Goal: Task Accomplishment & Management: Complete application form

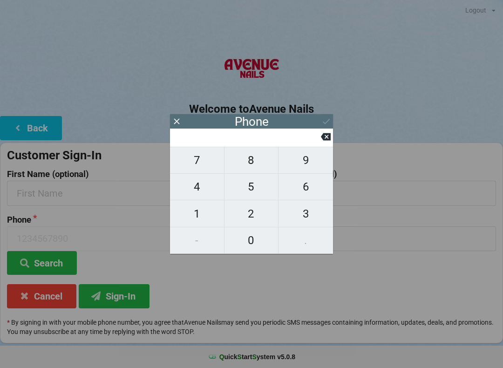
click at [312, 160] on span "9" at bounding box center [305, 160] width 54 height 20
type input "9"
click at [249, 185] on span "5" at bounding box center [251, 187] width 54 height 20
type input "95"
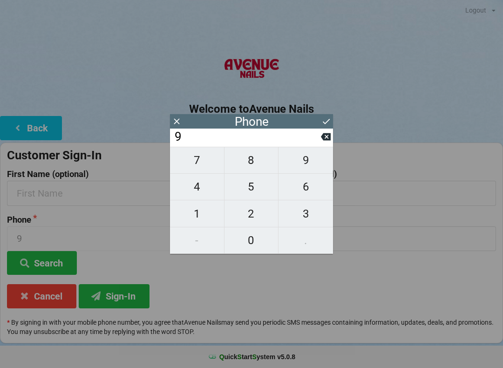
type input "95"
click at [196, 189] on span "4" at bounding box center [197, 187] width 54 height 20
type input "954"
click at [247, 188] on span "5" at bounding box center [251, 187] width 54 height 20
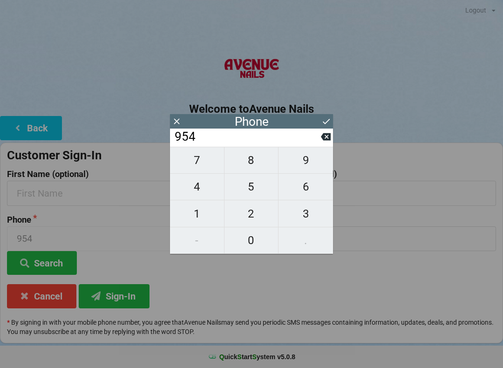
type input "9545"
click at [306, 187] on span "6" at bounding box center [305, 187] width 54 height 20
type input "95456"
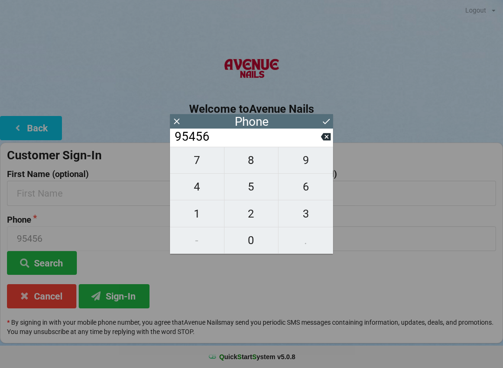
click at [249, 215] on span "2" at bounding box center [251, 214] width 54 height 20
type input "954562"
click at [253, 187] on span "5" at bounding box center [251, 187] width 54 height 20
type input "9545625"
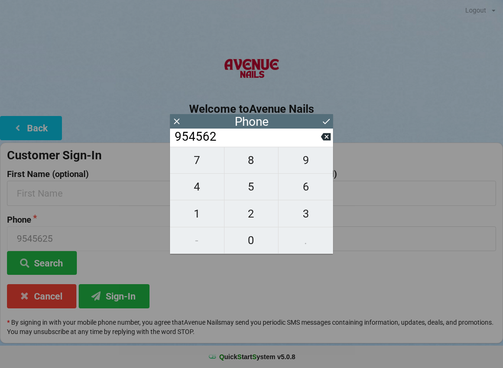
type input "9545625"
click at [198, 166] on span "7" at bounding box center [197, 160] width 54 height 20
type input "95456257"
click at [249, 163] on span "8" at bounding box center [251, 160] width 54 height 20
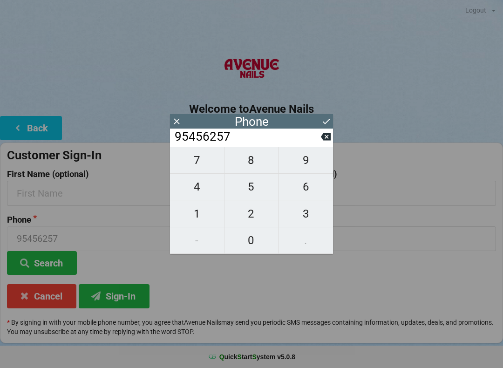
type input "954562578"
click at [195, 213] on span "1" at bounding box center [197, 214] width 54 height 20
type input "9545625781"
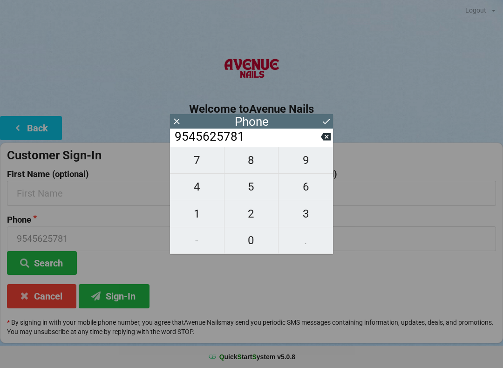
click at [330, 116] on button at bounding box center [326, 121] width 10 height 13
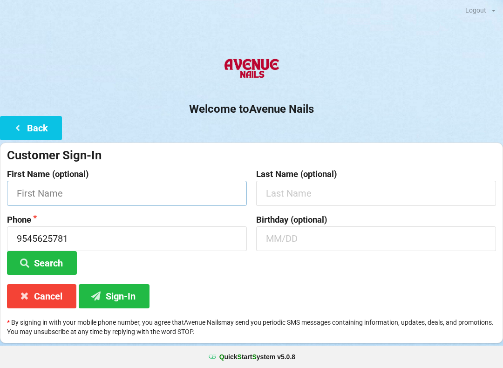
click at [69, 191] on input "text" at bounding box center [127, 193] width 240 height 25
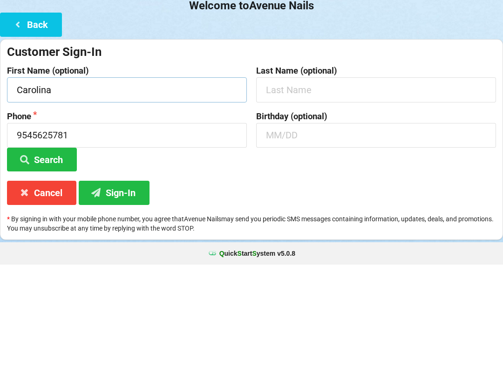
type input "Carolina"
click at [330, 181] on input "text" at bounding box center [376, 193] width 240 height 25
type input "[PERSON_NAME]"
click at [317, 226] on input "text" at bounding box center [376, 238] width 240 height 25
click at [274, 226] on input "1226" at bounding box center [376, 238] width 240 height 25
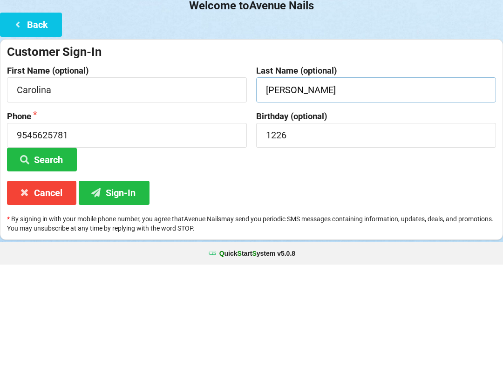
click at [354, 181] on input "[PERSON_NAME]" at bounding box center [376, 193] width 240 height 25
click at [273, 226] on input "1226" at bounding box center [376, 238] width 240 height 25
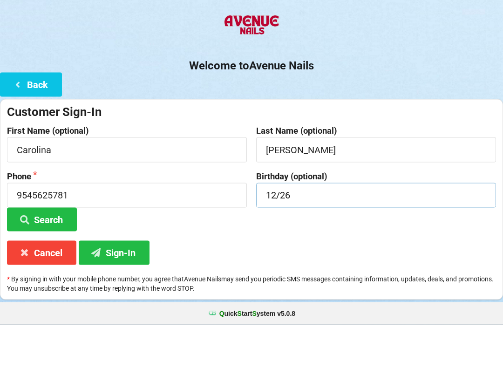
type input "12/26"
click at [373, 102] on h2 "Welcome to [GEOGRAPHIC_DATA]" at bounding box center [251, 109] width 503 height 14
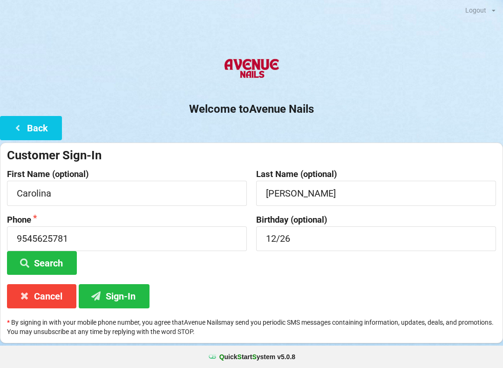
click at [125, 291] on button "Sign-In" at bounding box center [114, 296] width 71 height 24
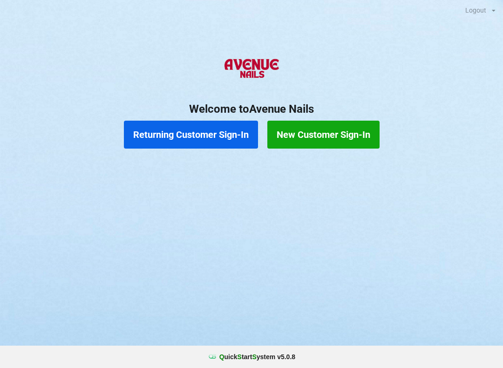
click at [196, 143] on button "Returning Customer Sign-In" at bounding box center [191, 135] width 134 height 28
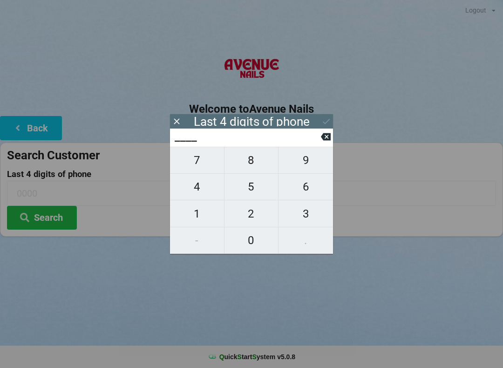
click at [245, 144] on input "____" at bounding box center [247, 136] width 147 height 15
click at [299, 155] on button "9" at bounding box center [305, 160] width 54 height 27
type input "9___"
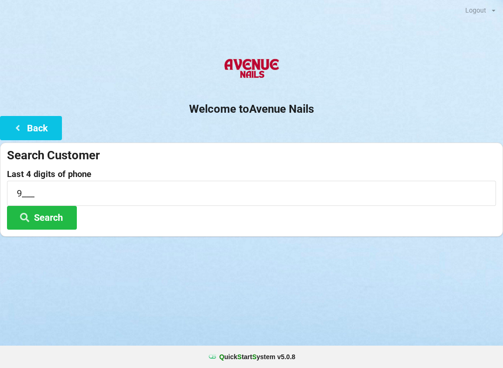
click at [333, 136] on div "Welcome to Avenue Nails Back Search Customer Last 4 digits of phone 9___ Search" at bounding box center [251, 144] width 503 height 186
click at [328, 134] on div "Welcome to Avenue Nails Back Search Customer Last 4 digits of phone 9___ Search" at bounding box center [251, 144] width 503 height 186
click at [22, 124] on icon at bounding box center [17, 127] width 11 height 8
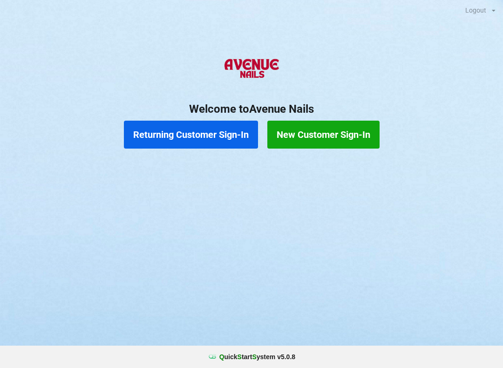
click at [177, 125] on button "Returning Customer Sign-In" at bounding box center [191, 135] width 134 height 28
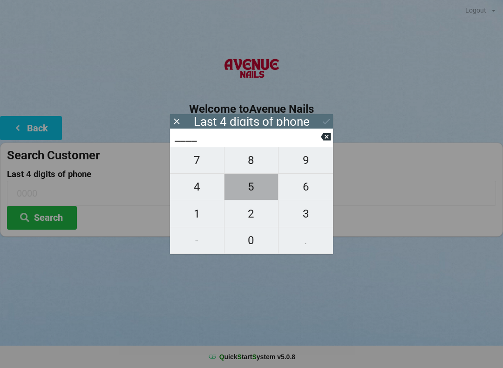
click at [261, 184] on span "5" at bounding box center [251, 187] width 54 height 20
type input "5___"
click at [195, 206] on span "1" at bounding box center [197, 214] width 54 height 20
type input "51__"
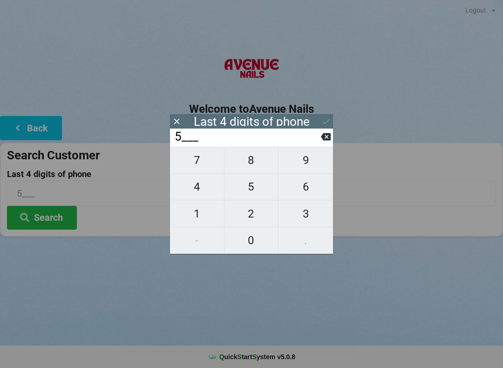
type input "51__"
click at [250, 158] on span "8" at bounding box center [251, 160] width 54 height 20
type input "518_"
click at [313, 144] on input "518_" at bounding box center [247, 136] width 147 height 15
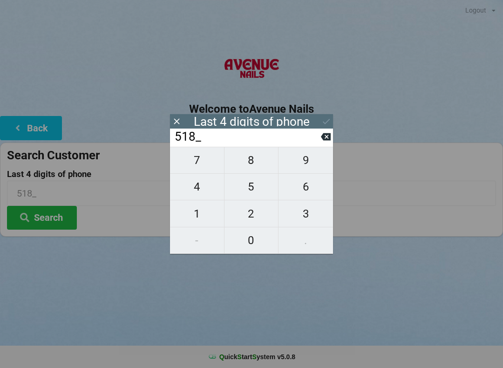
click at [310, 159] on span "9" at bounding box center [305, 160] width 54 height 20
type input "5189"
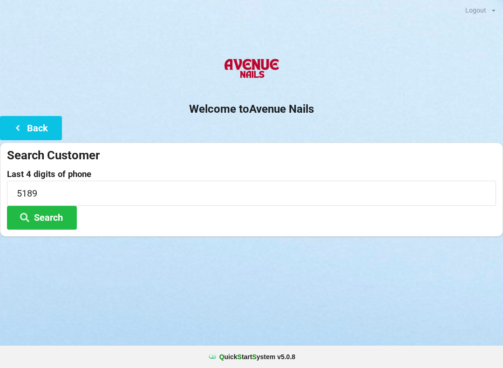
click at [57, 210] on button "Search" at bounding box center [42, 218] width 70 height 24
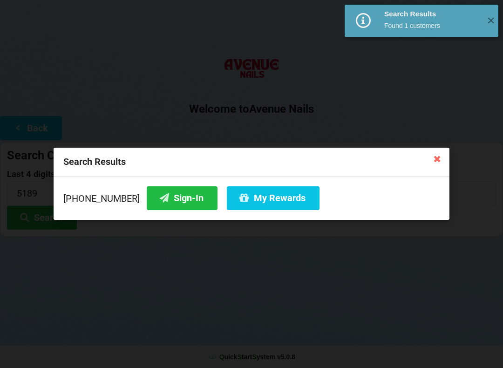
click at [180, 195] on button "Sign-In" at bounding box center [182, 198] width 71 height 24
